Goal: Information Seeking & Learning: Compare options

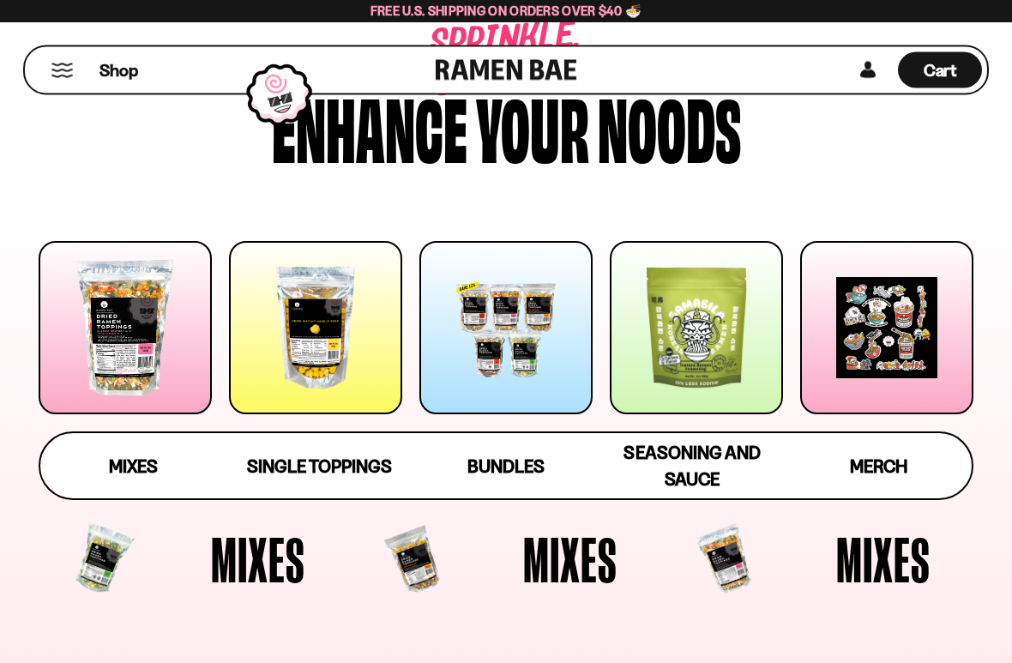
scroll to position [81, 0]
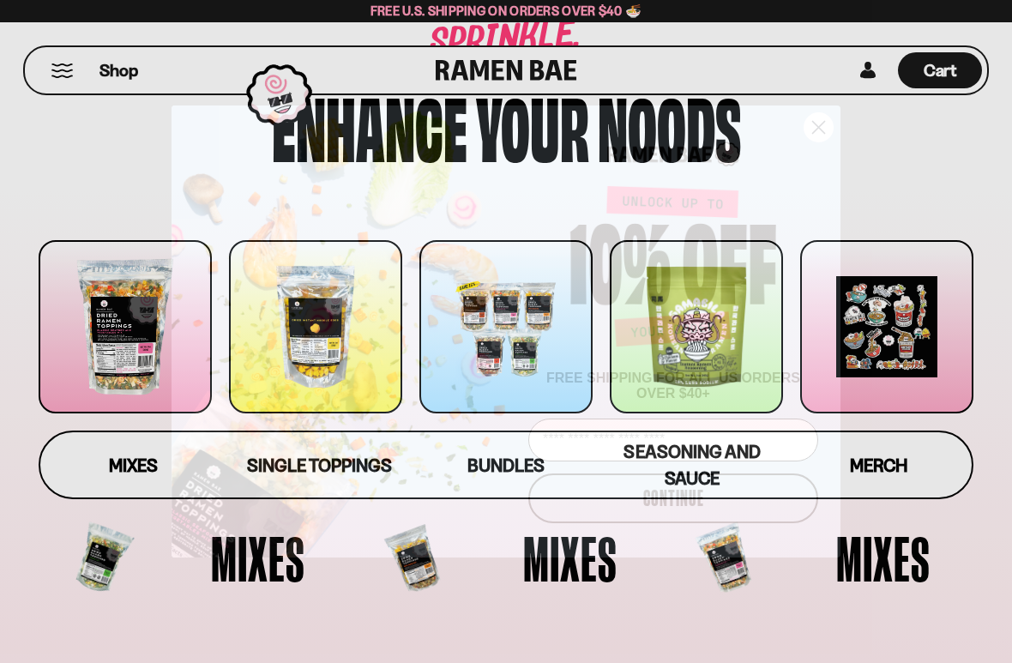
click at [806, 142] on circle "Close dialog" at bounding box center [819, 127] width 28 height 28
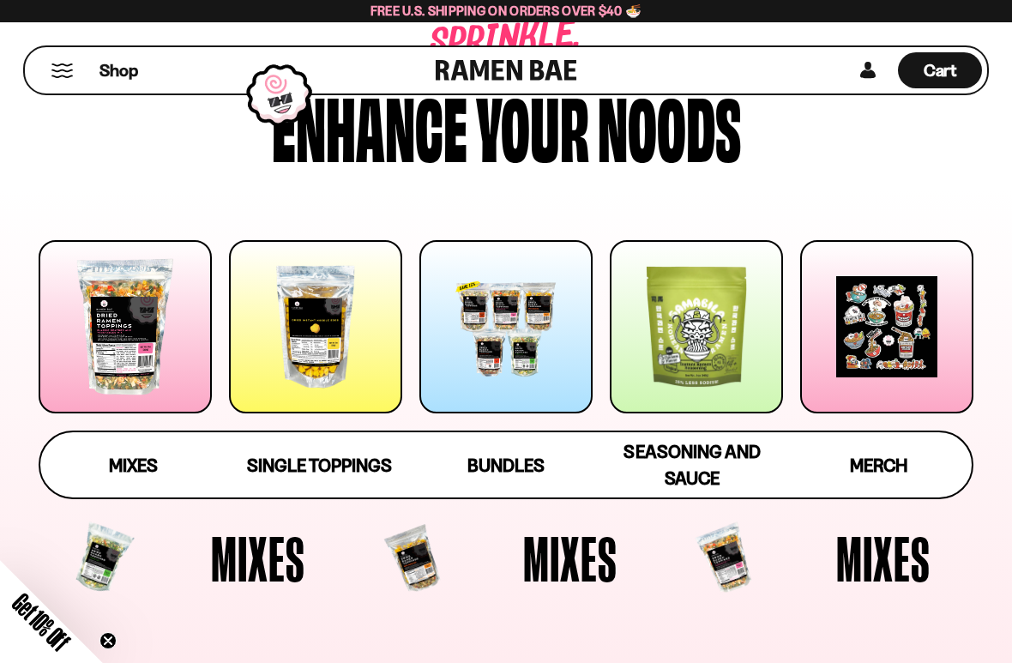
click at [136, 462] on span "Mixes" at bounding box center [133, 465] width 49 height 21
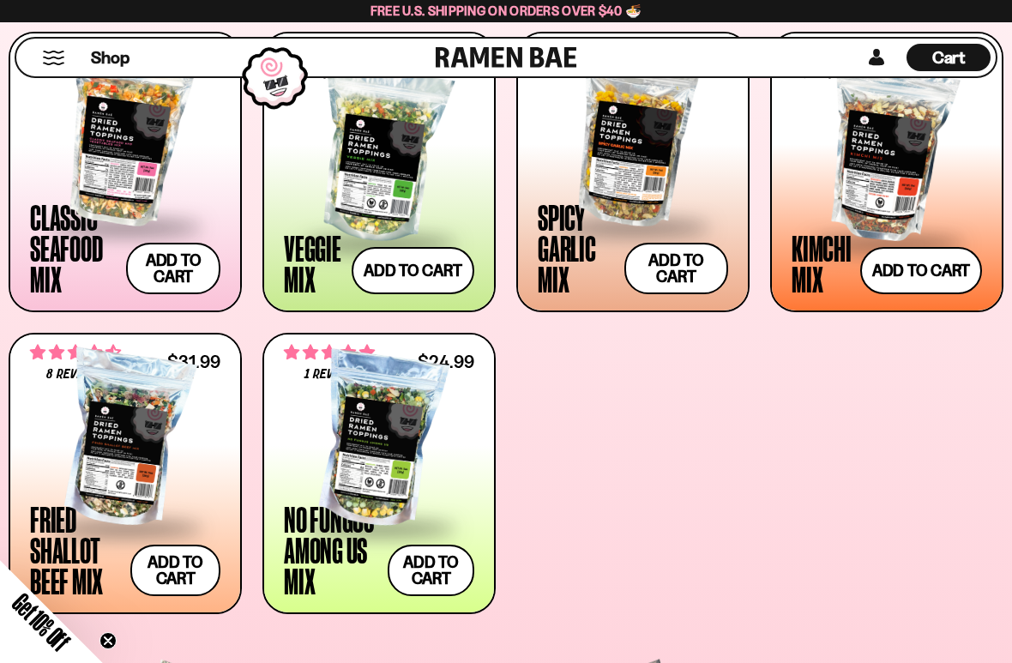
scroll to position [687, 0]
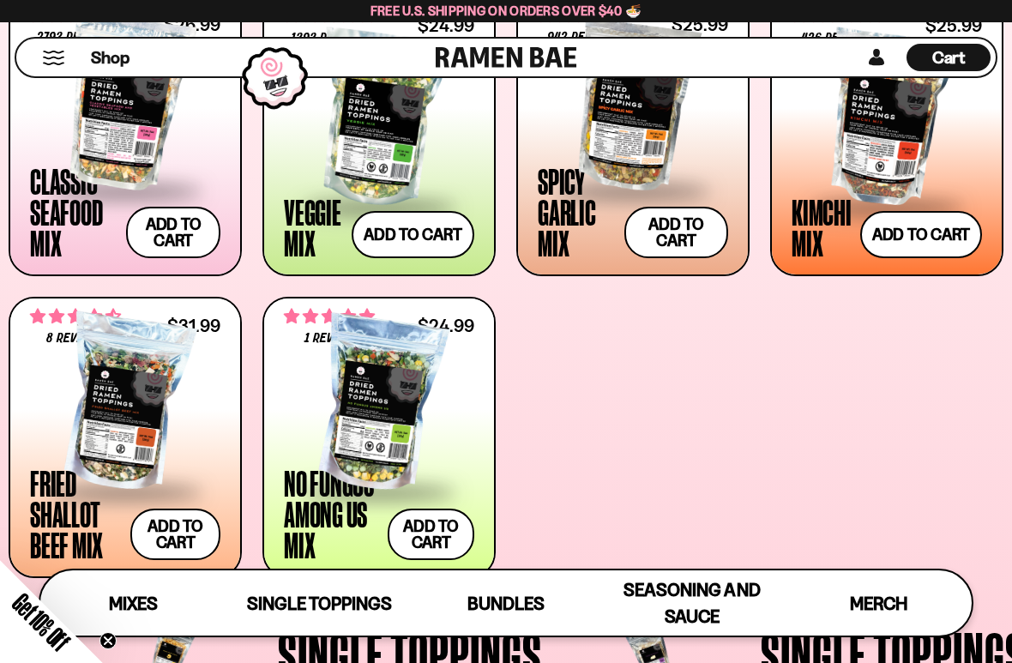
click at [102, 114] on div at bounding box center [125, 103] width 190 height 172
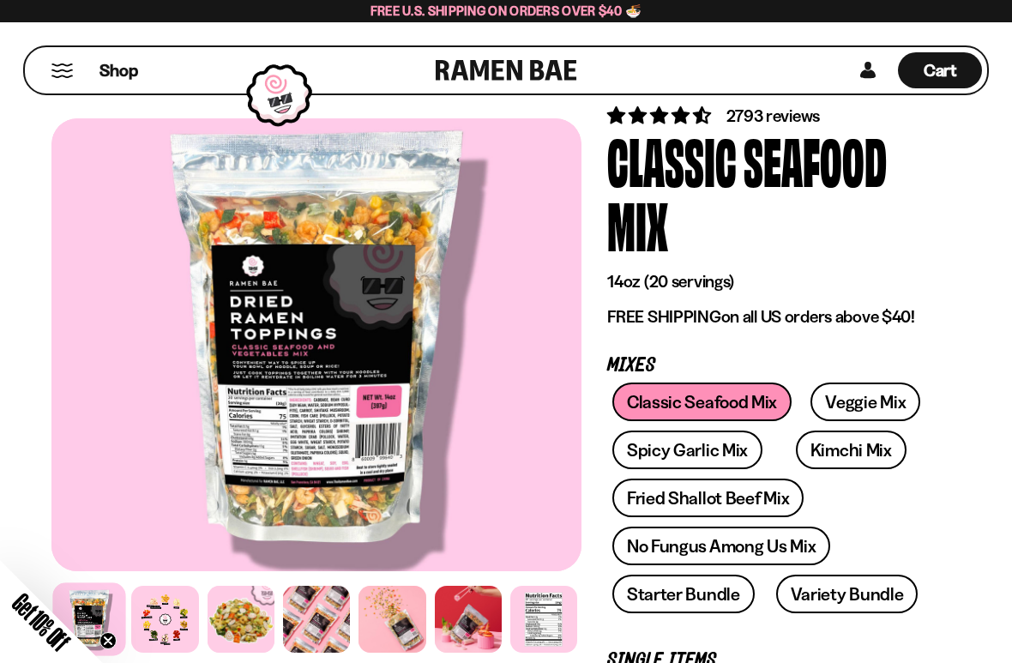
scroll to position [61, 0]
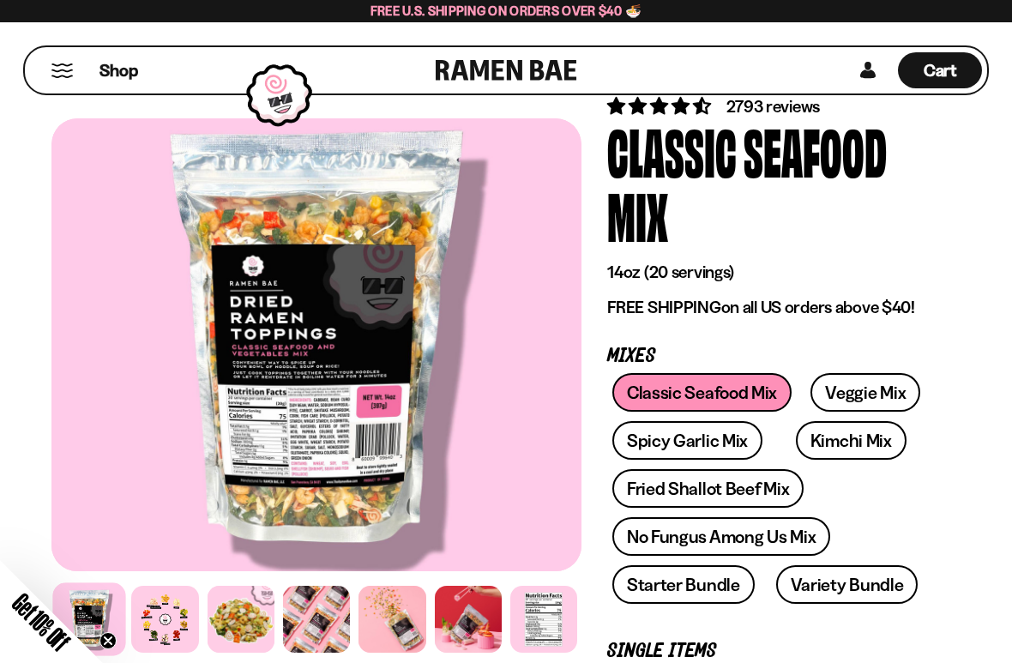
click at [159, 587] on div at bounding box center [164, 619] width 67 height 67
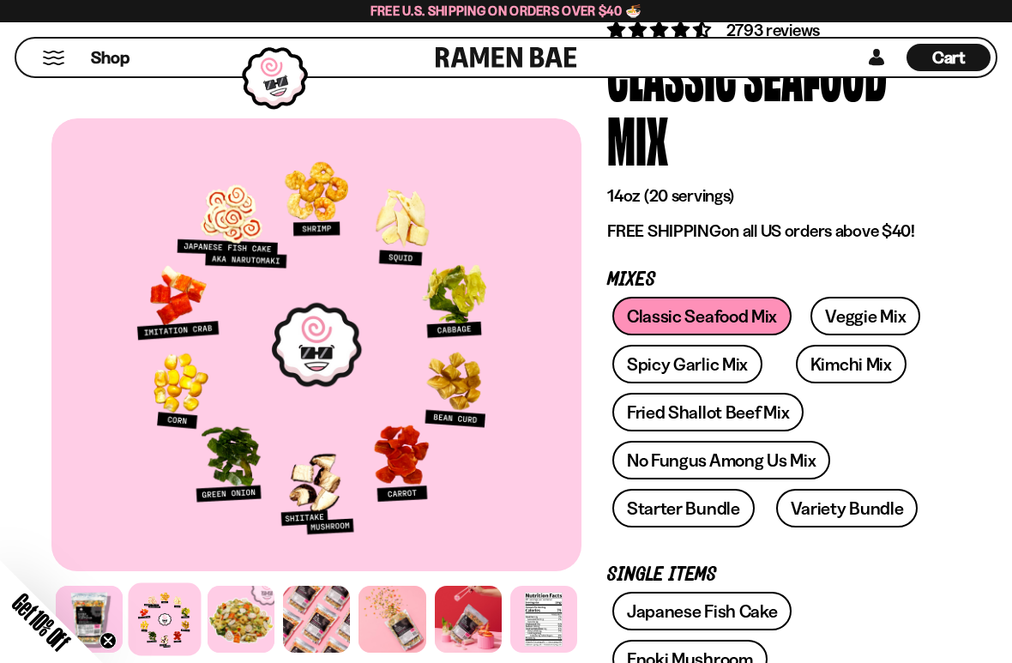
scroll to position [138, 0]
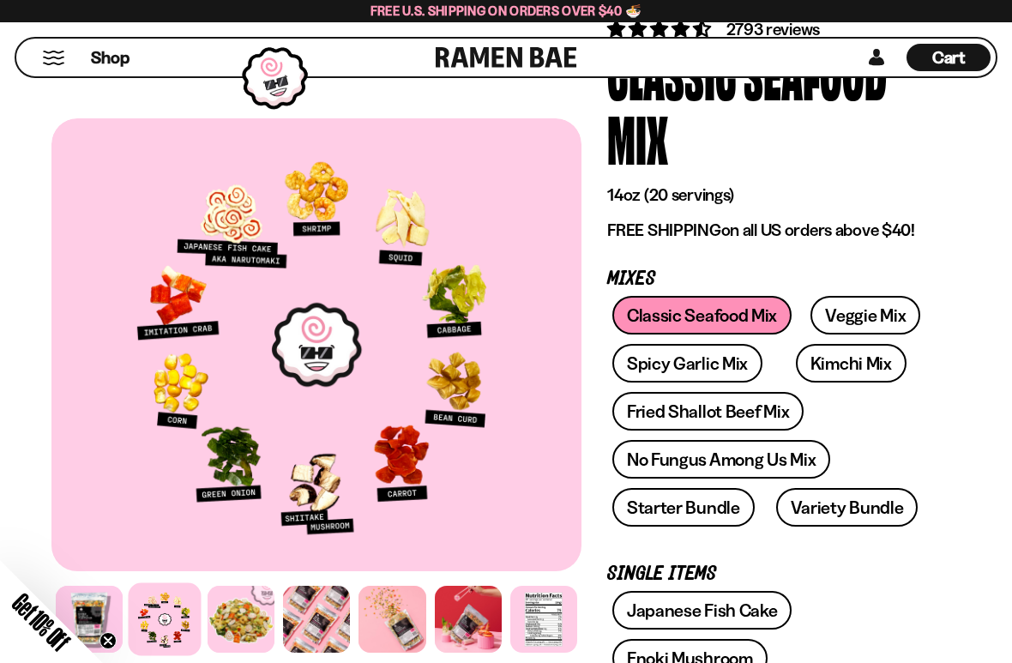
click at [852, 309] on link "Veggie Mix" at bounding box center [866, 315] width 110 height 39
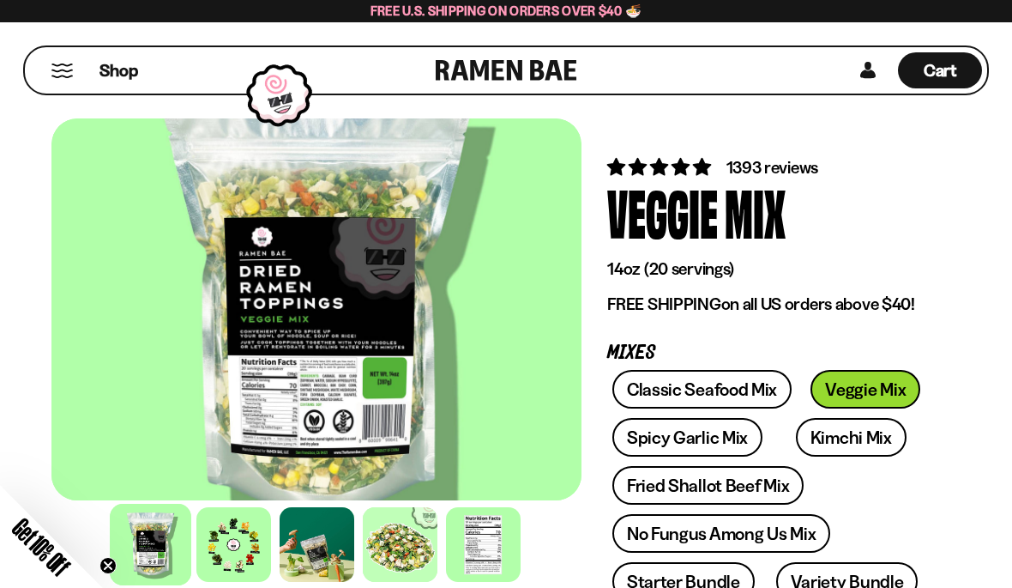
click at [233, 543] on div at bounding box center [233, 544] width 75 height 75
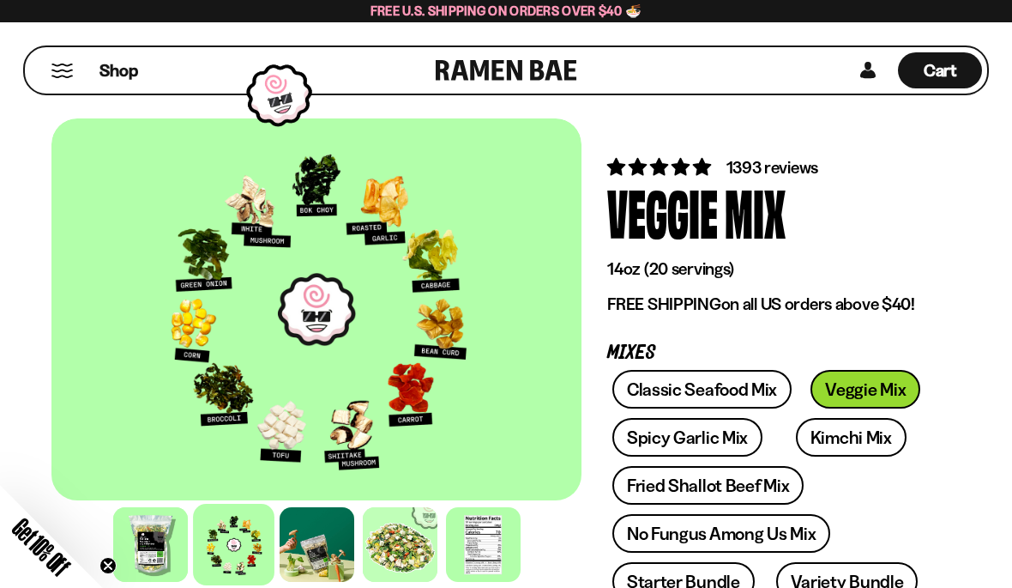
click at [830, 433] on link "Kimchi Mix" at bounding box center [851, 437] width 111 height 39
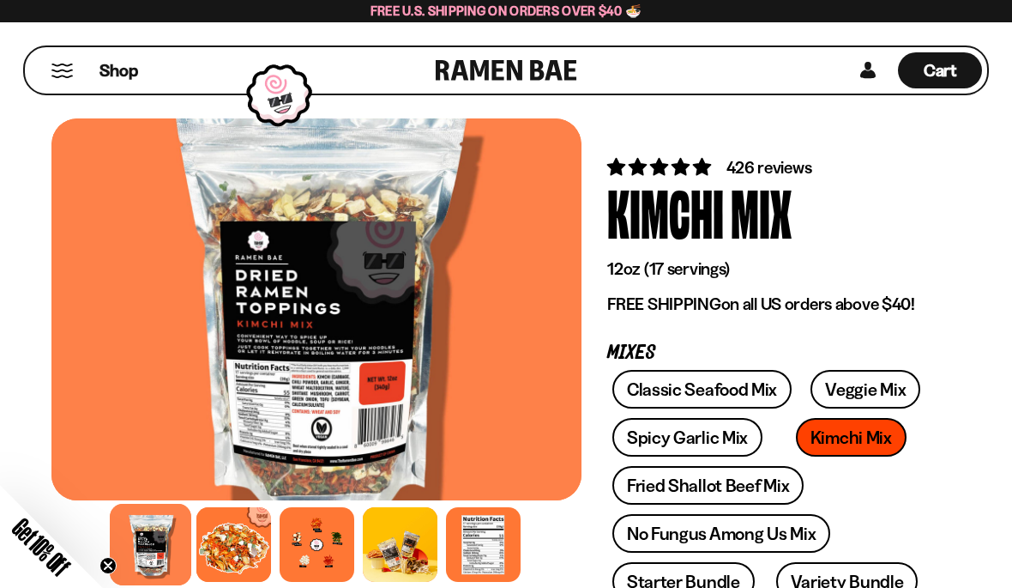
click at [317, 546] on div at bounding box center [317, 544] width 75 height 75
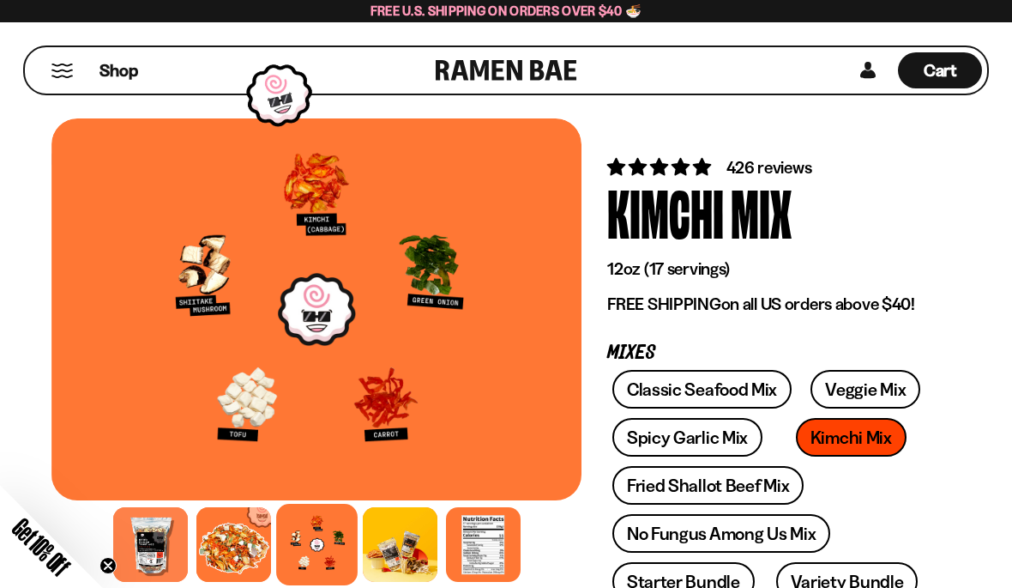
click at [661, 487] on link "Fried Shallot Beef Mix" at bounding box center [707, 485] width 191 height 39
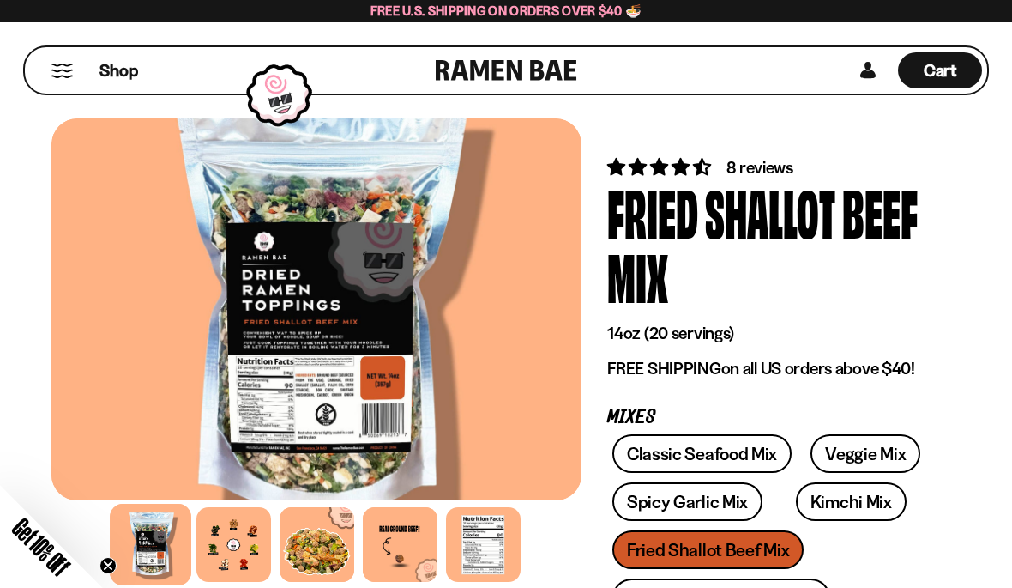
click at [226, 546] on div at bounding box center [233, 544] width 75 height 75
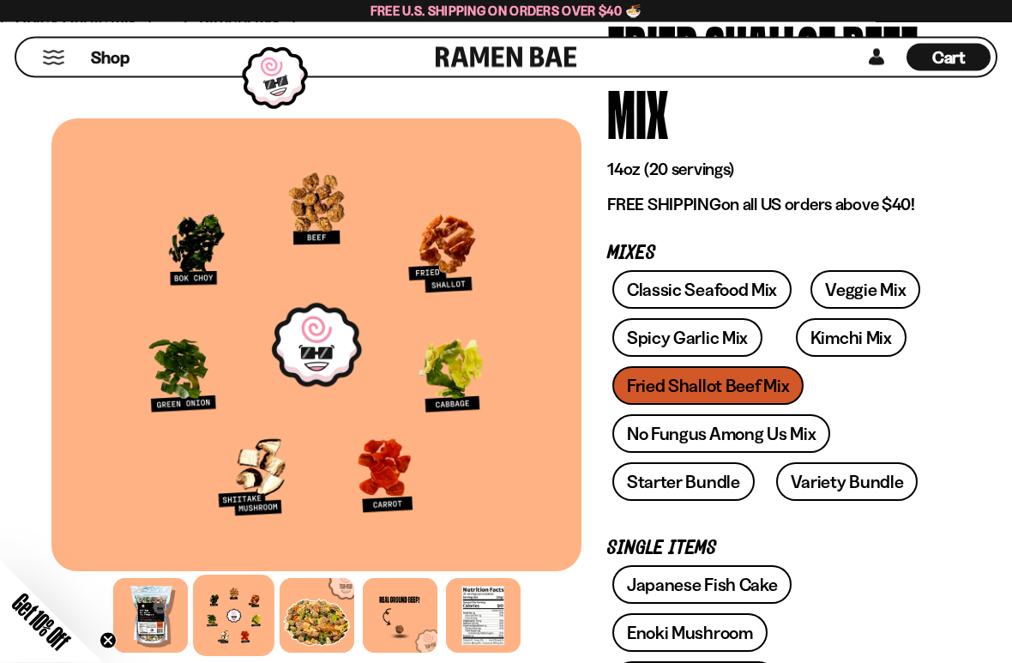
scroll to position [175, 0]
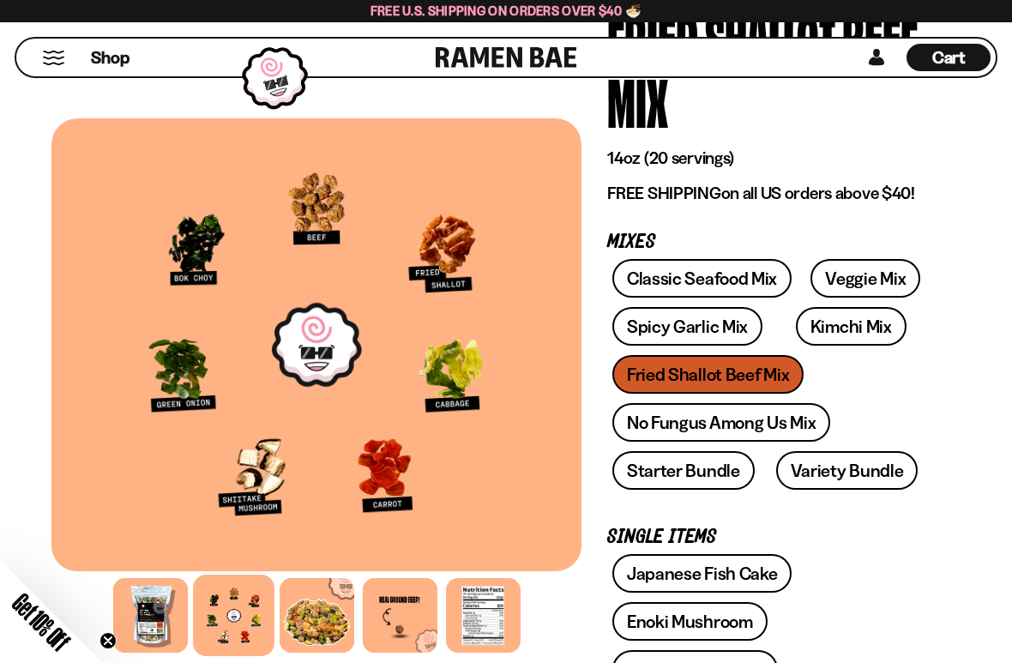
click at [665, 416] on link "No Fungus Among Us Mix" at bounding box center [721, 422] width 218 height 39
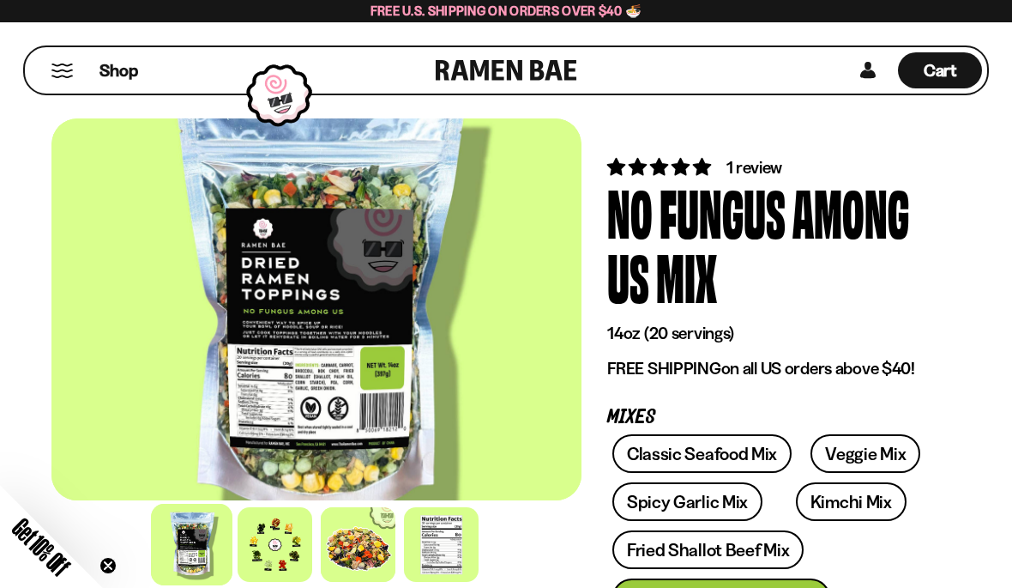
click at [276, 564] on div at bounding box center [275, 544] width 75 height 75
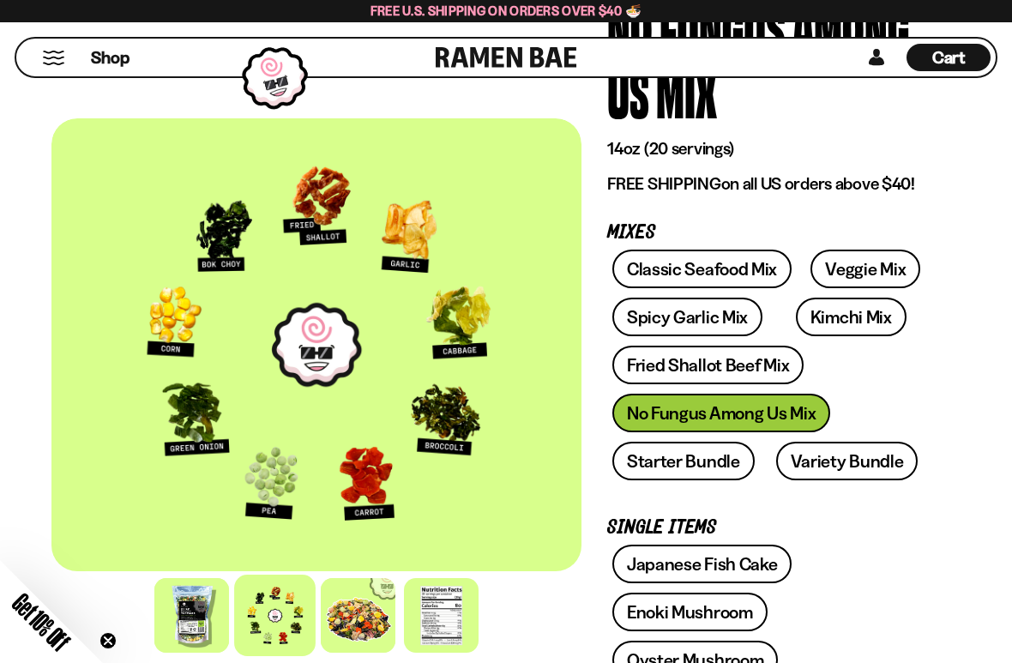
scroll to position [196, 0]
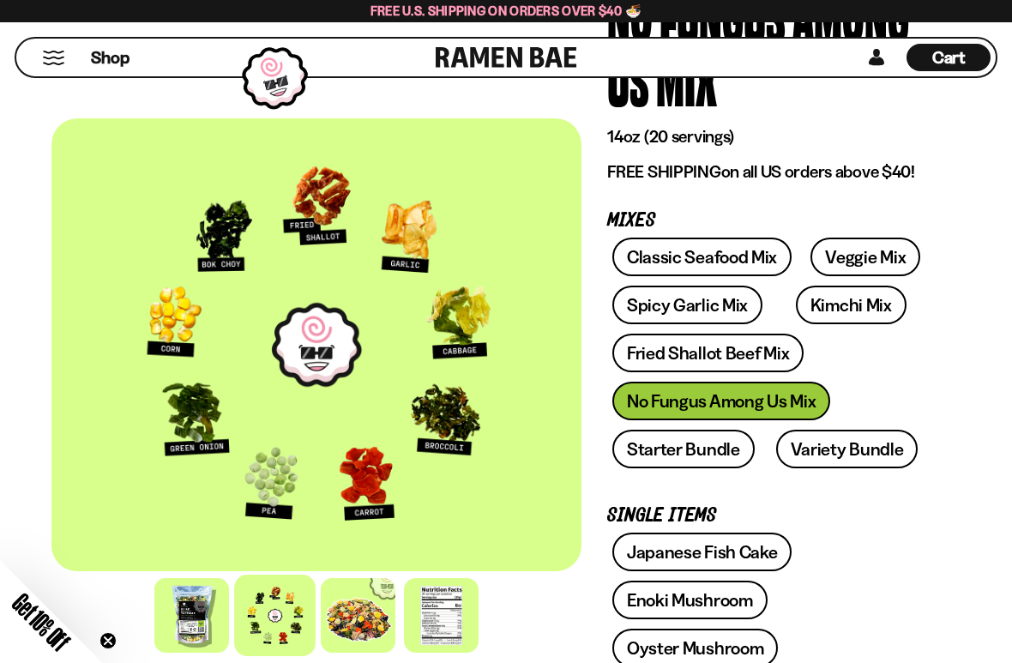
click at [659, 452] on link "Starter Bundle" at bounding box center [683, 449] width 142 height 39
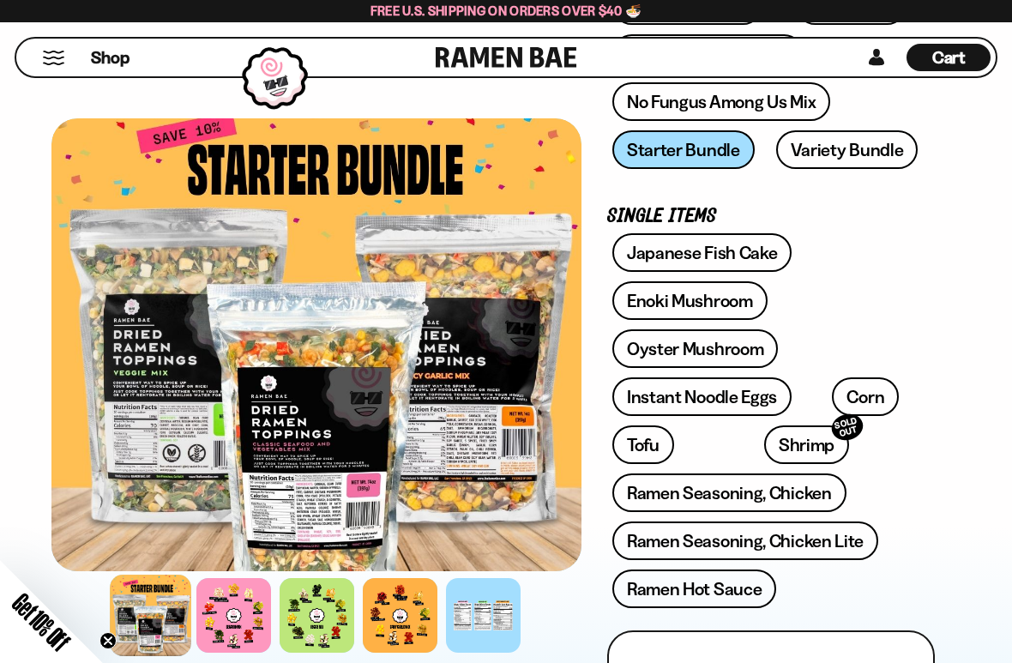
scroll to position [443, 0]
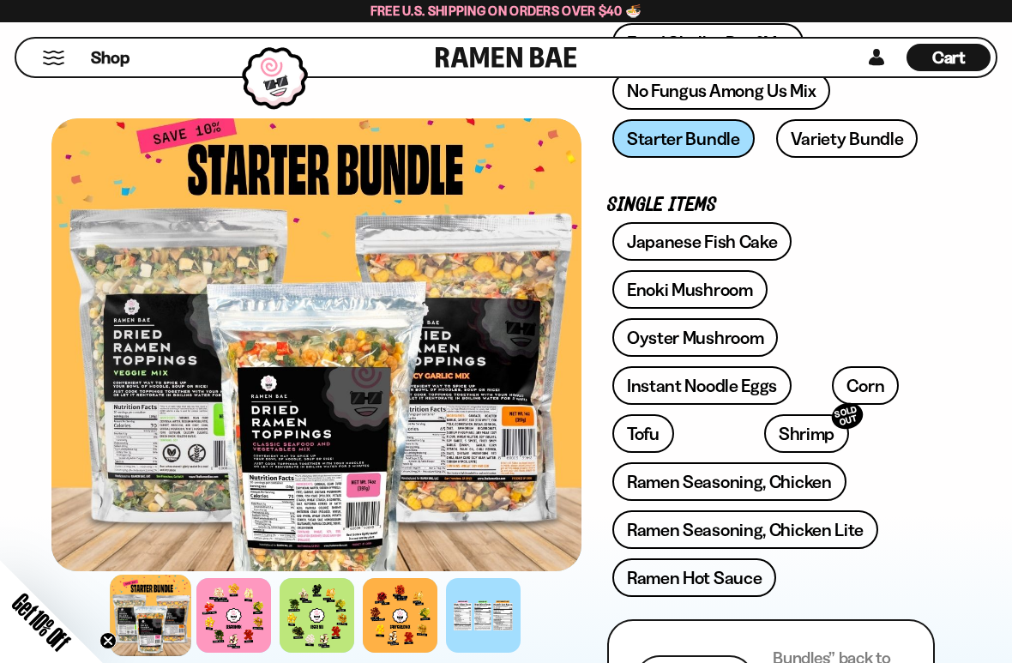
click at [681, 390] on link "Instant Noodle Eggs" at bounding box center [701, 385] width 179 height 39
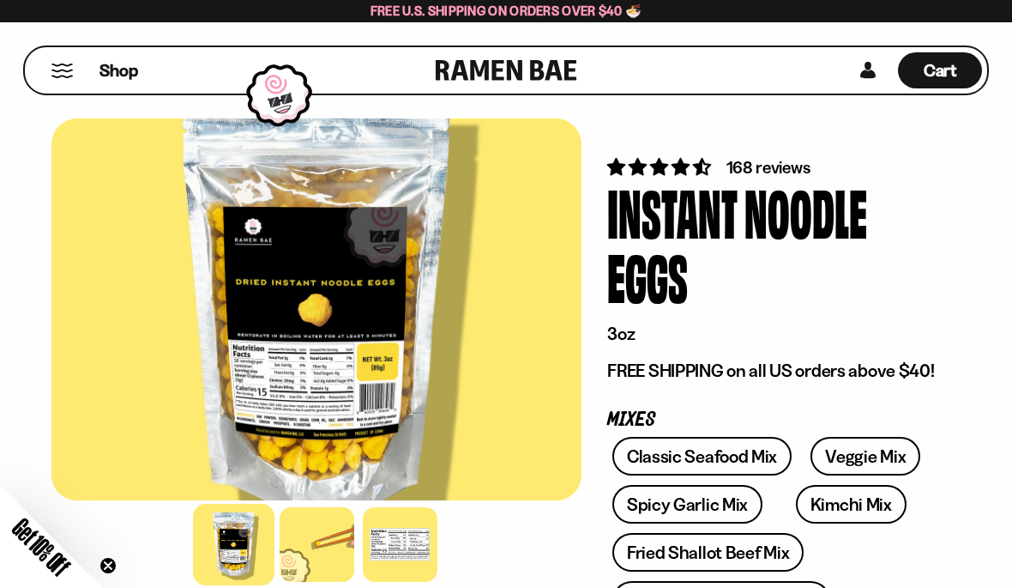
click at [313, 535] on div at bounding box center [317, 544] width 75 height 75
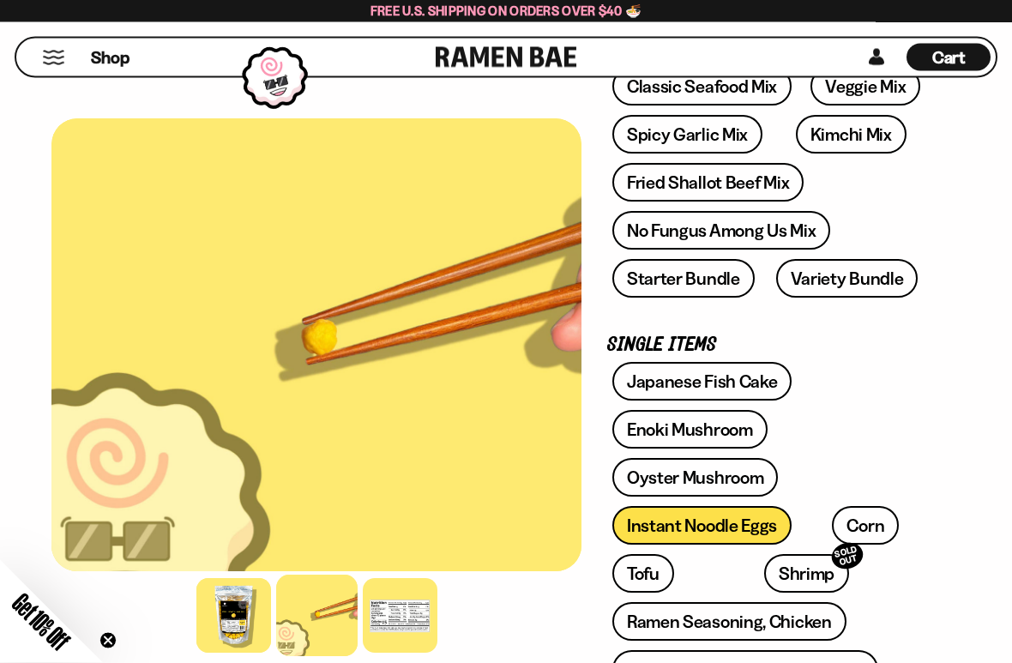
scroll to position [370, 0]
click at [648, 461] on link "Oyster Mushroom" at bounding box center [695, 477] width 166 height 39
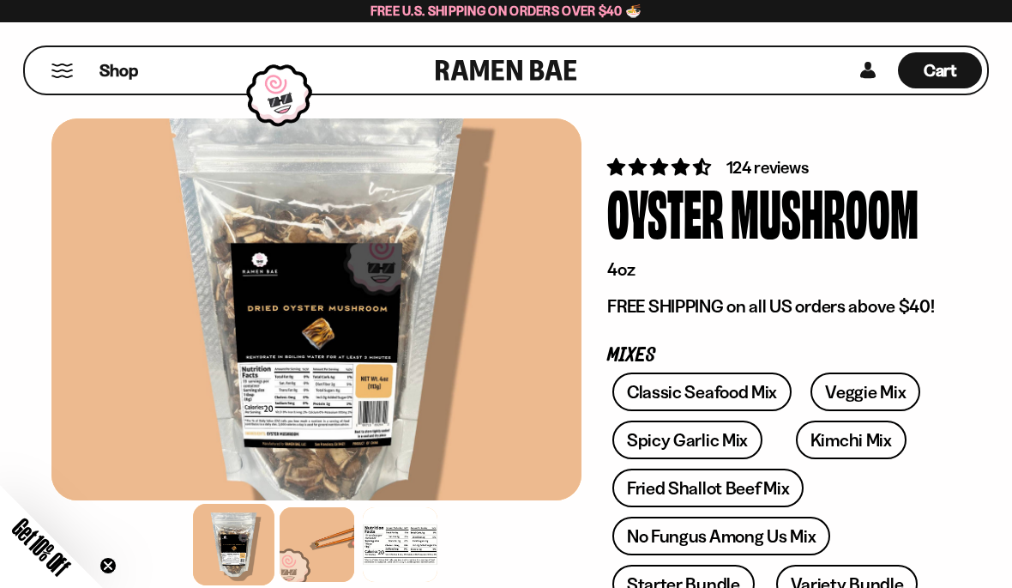
click at [311, 550] on div at bounding box center [317, 544] width 75 height 75
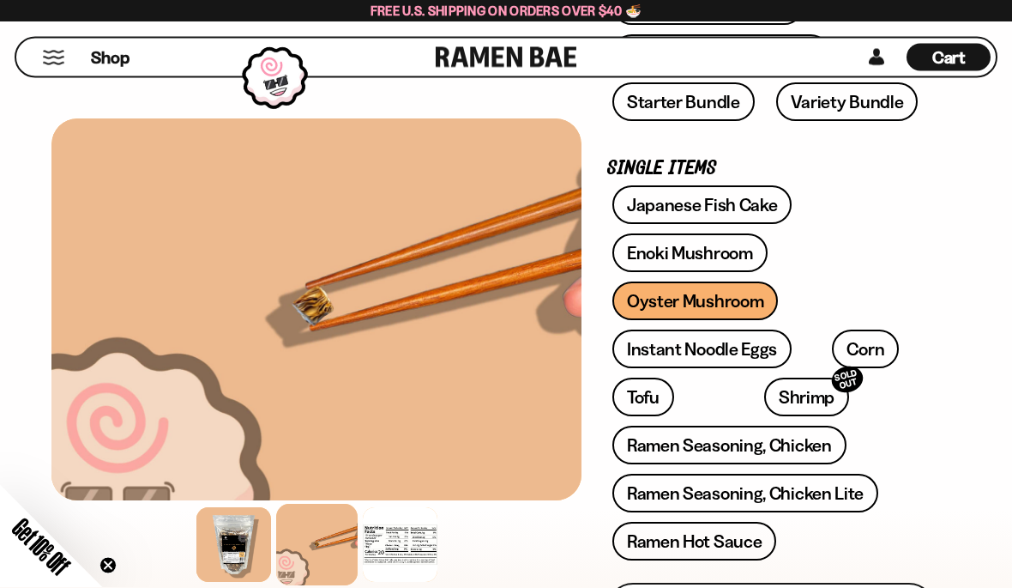
scroll to position [476, 0]
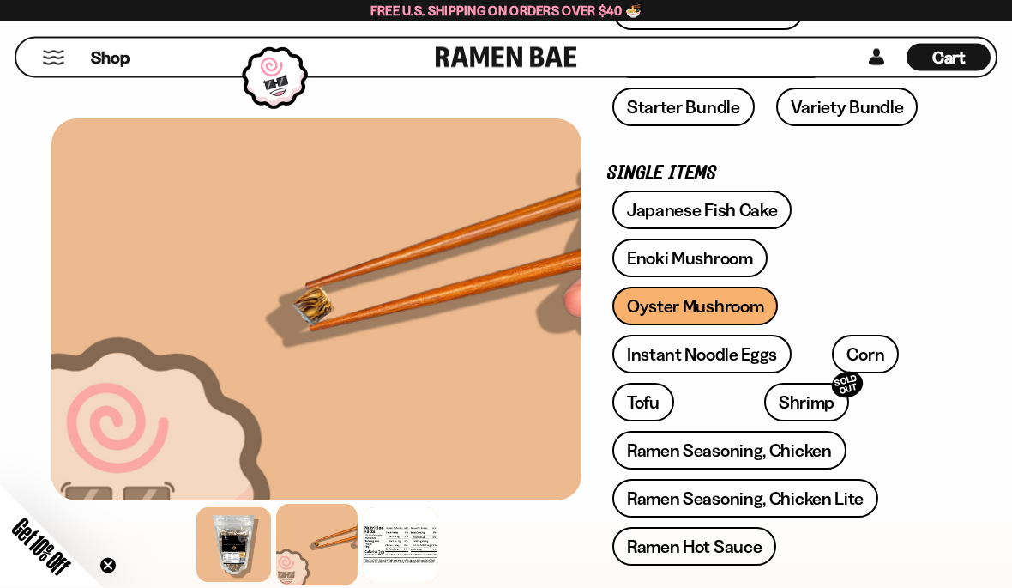
click at [764, 387] on link "Shrimp SOLD OUT" at bounding box center [806, 402] width 85 height 39
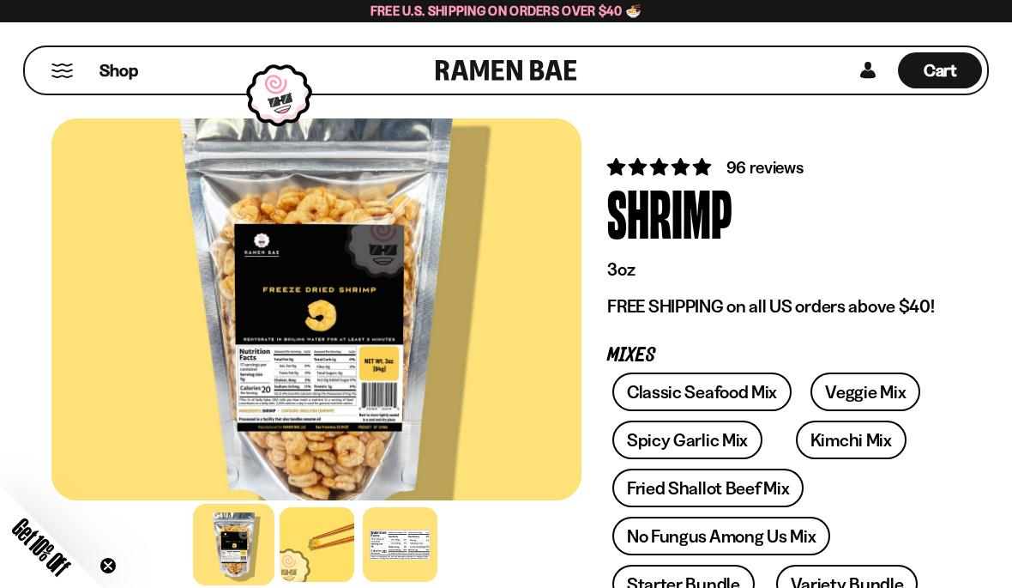
click at [322, 535] on div at bounding box center [317, 544] width 75 height 75
